Goal: Use online tool/utility: Utilize a website feature to perform a specific function

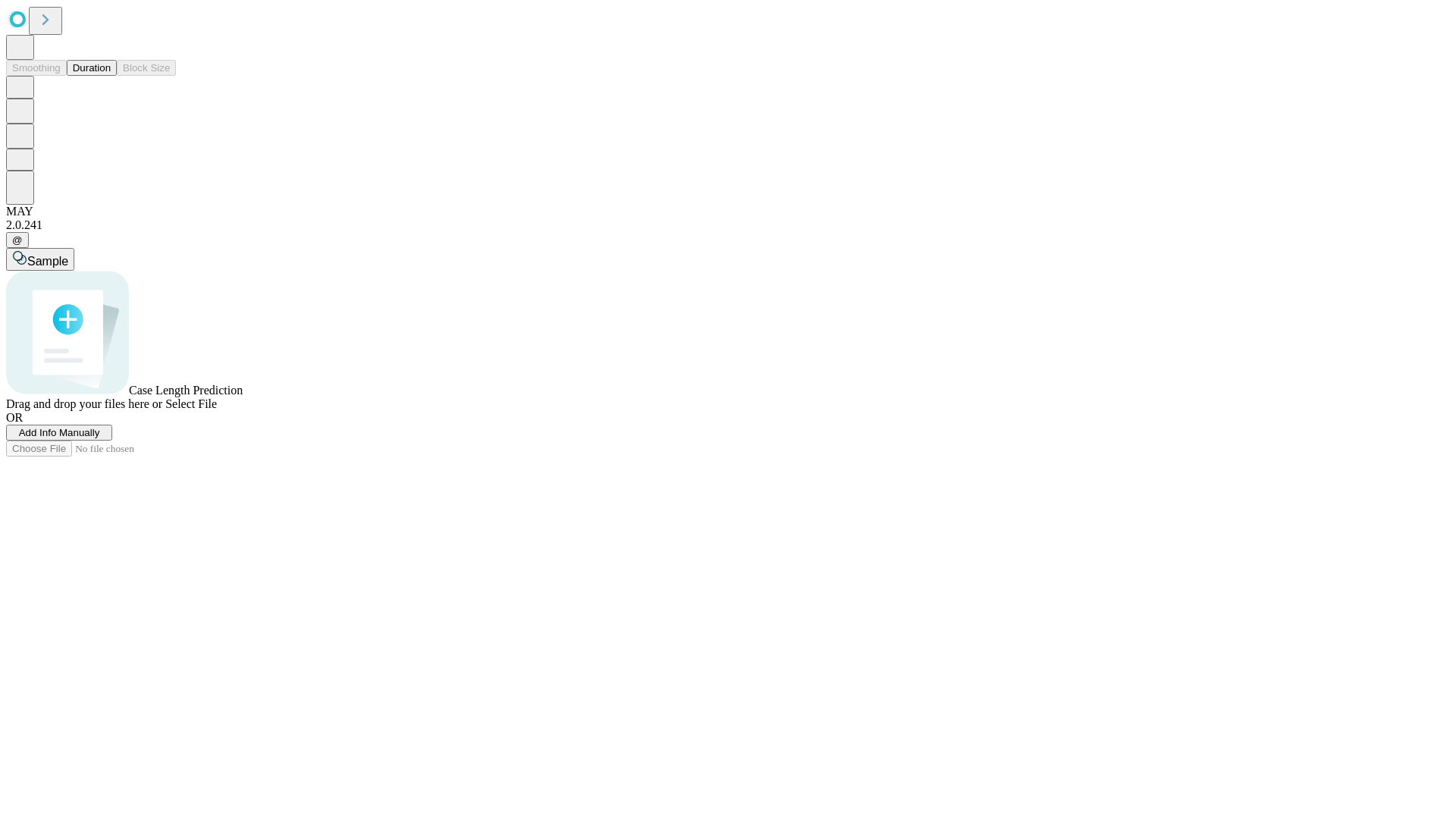
click at [110, 76] on button "Duration" at bounding box center [92, 68] width 50 height 16
click at [217, 410] on span "Select File" at bounding box center [190, 404] width 51 height 13
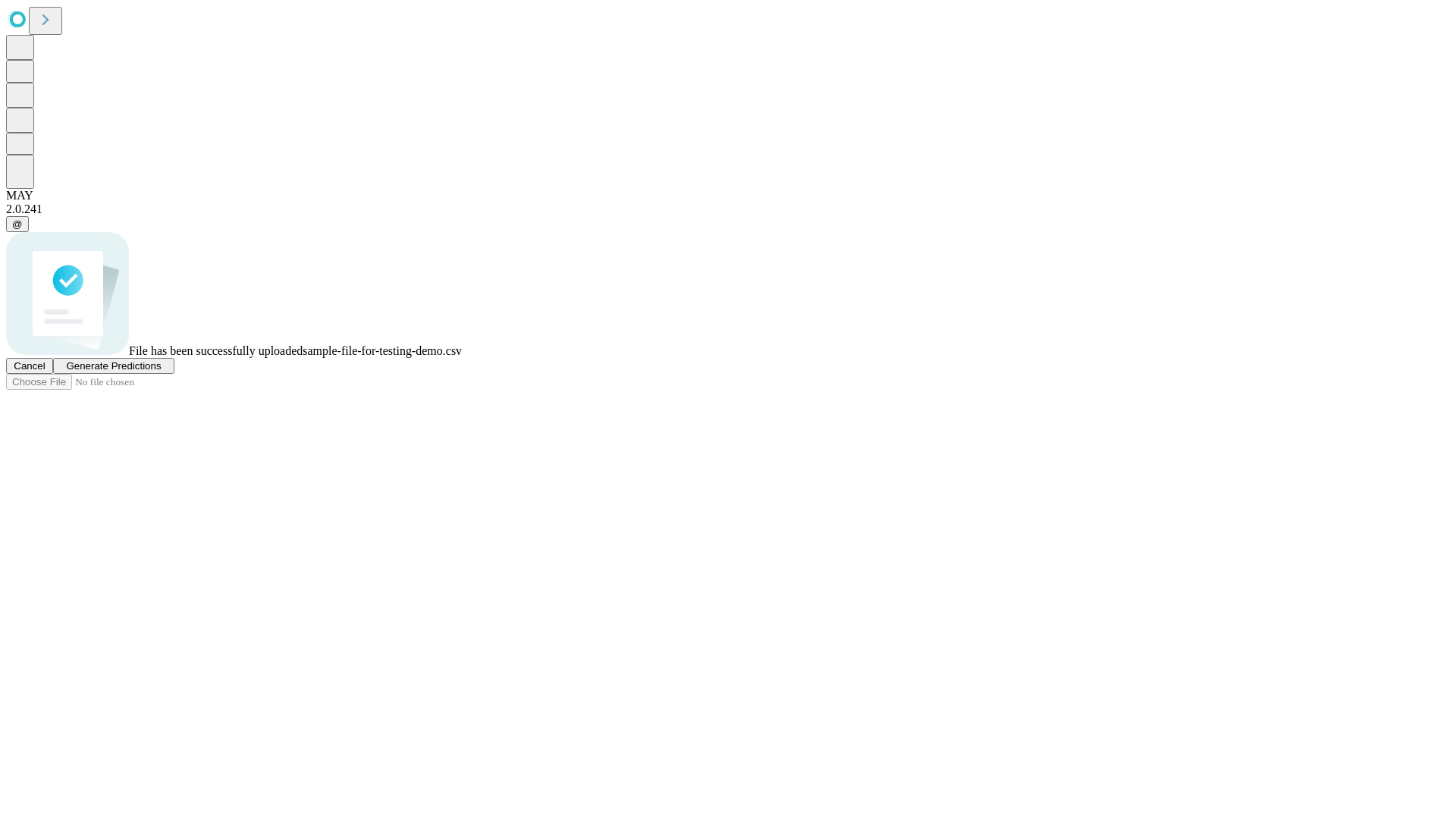
click at [161, 371] on span "Generate Predictions" at bounding box center [113, 366] width 95 height 11
